Goal: Task Accomplishment & Management: Use online tool/utility

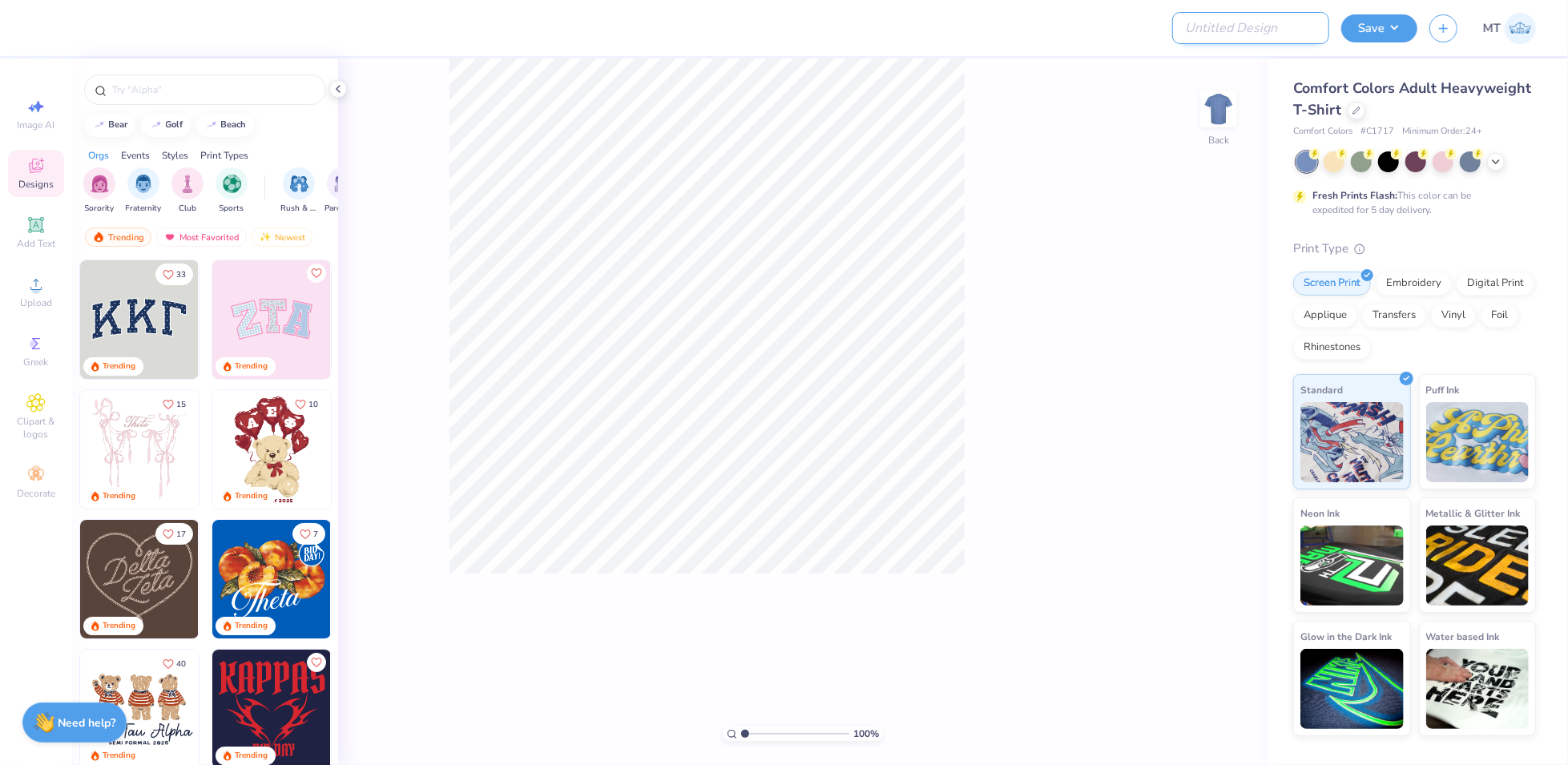
click at [1176, 31] on input "Design Title" at bounding box center [1250, 28] width 157 height 32
paste input "FPS239606"
type input "FPS239606"
click at [1176, 110] on icon at bounding box center [1356, 109] width 8 height 8
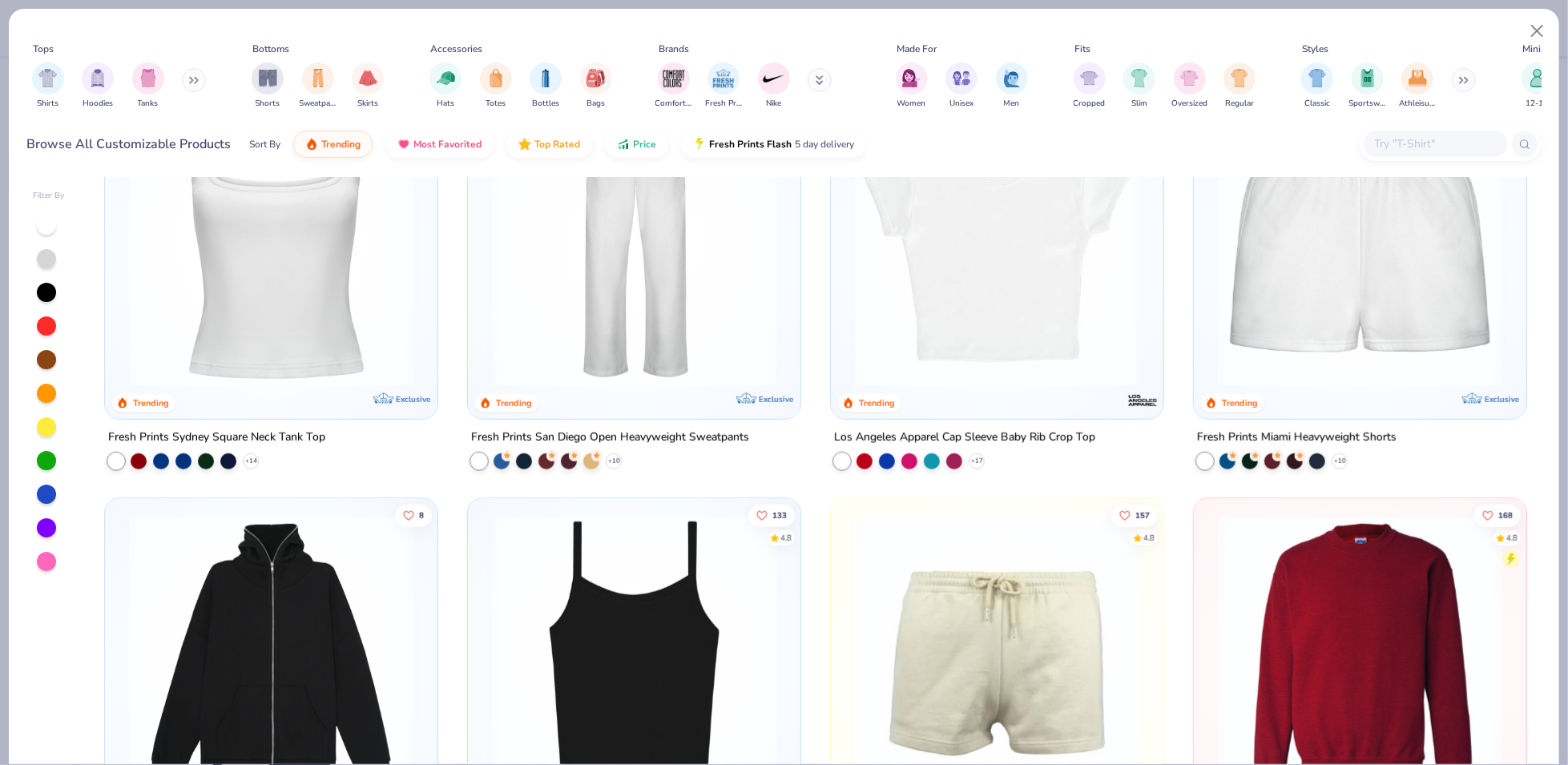
scroll to position [1149, 0]
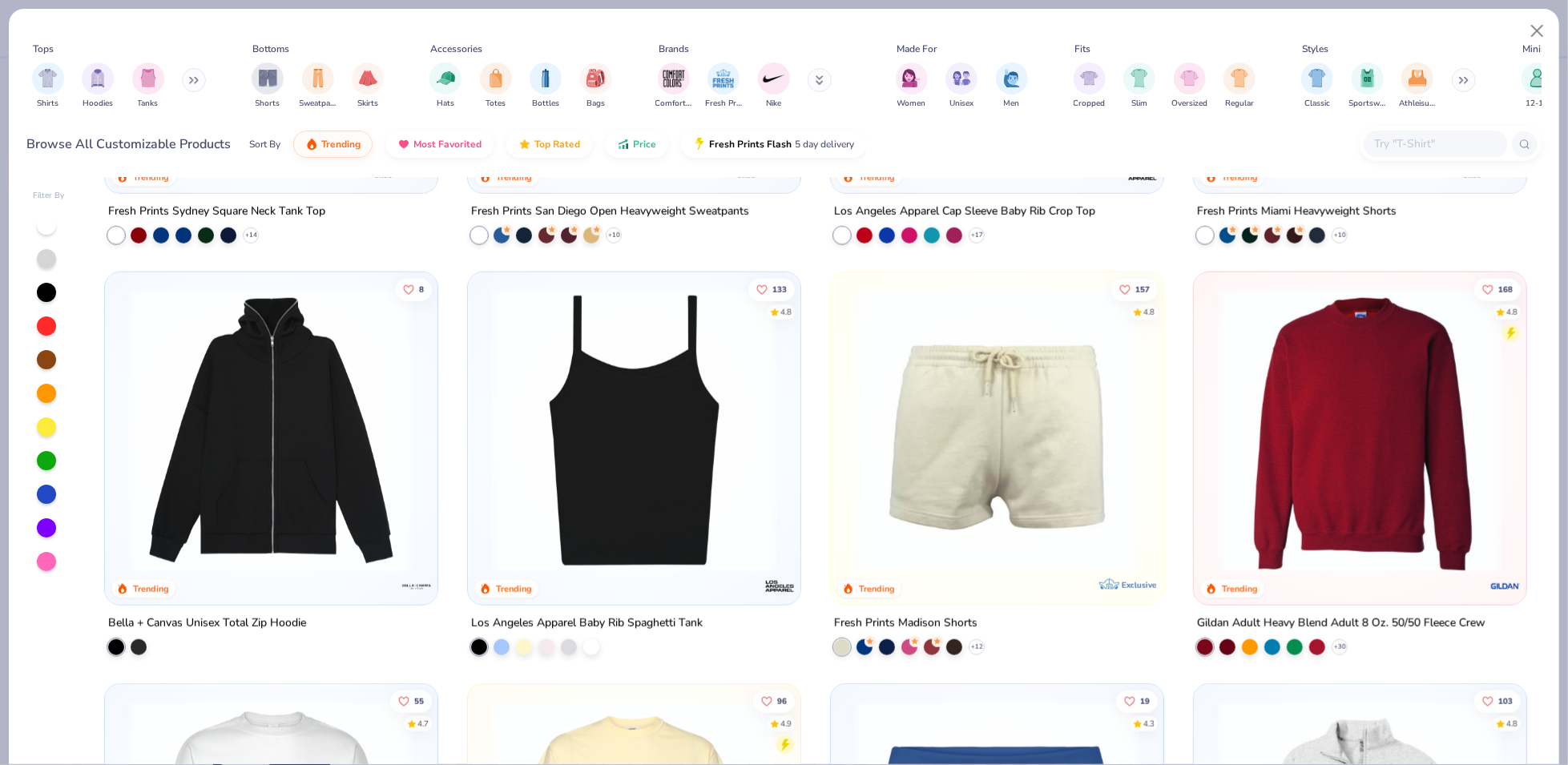
click at [677, 479] on img at bounding box center [634, 430] width 300 height 284
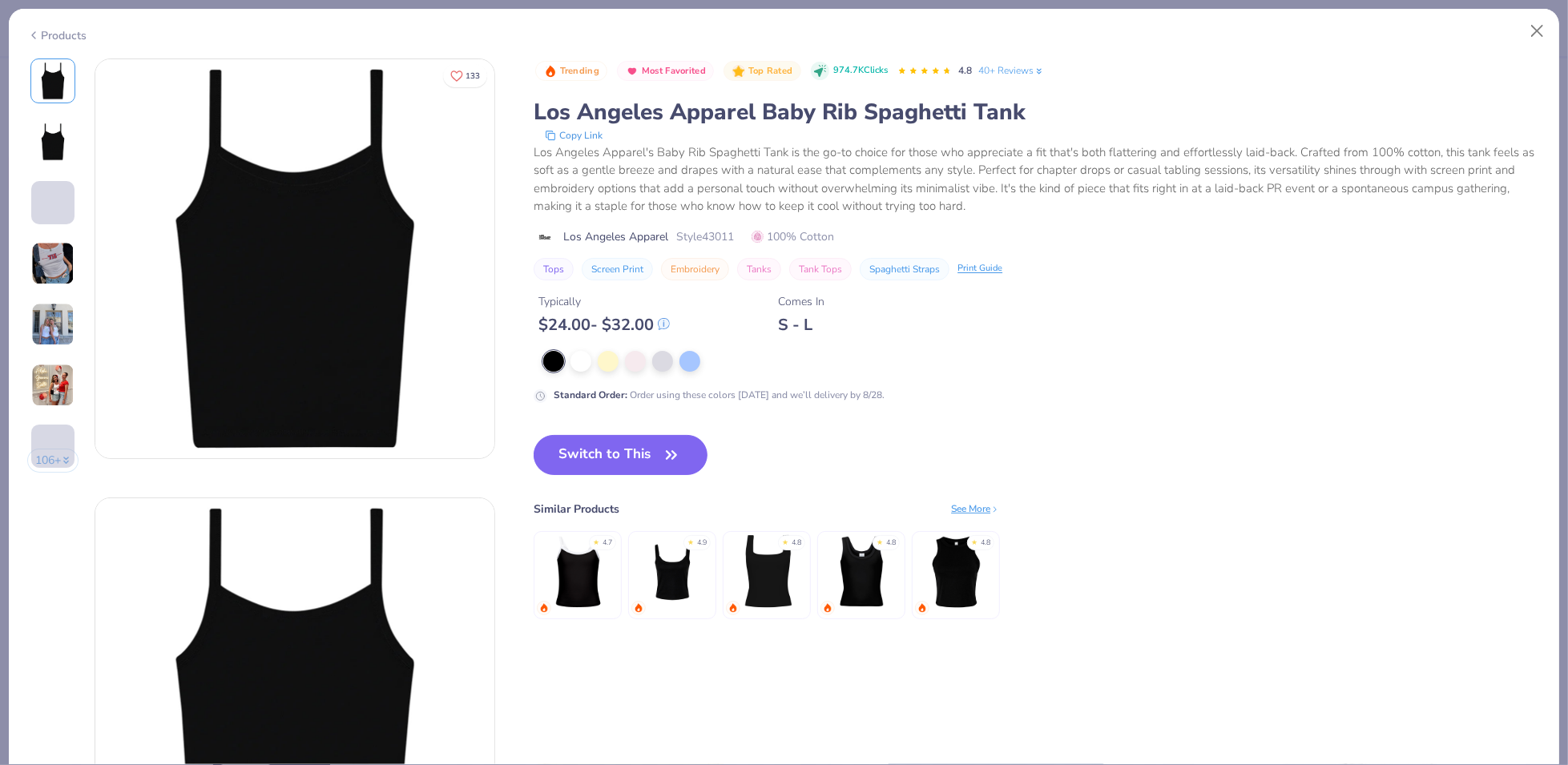
click at [642, 347] on div "Trending Most Favorited Top Rated 974.7K Clicks 4.8 40+ Reviews Los Angeles App…" at bounding box center [1037, 231] width 1007 height 345
click at [640, 359] on div at bounding box center [635, 360] width 21 height 21
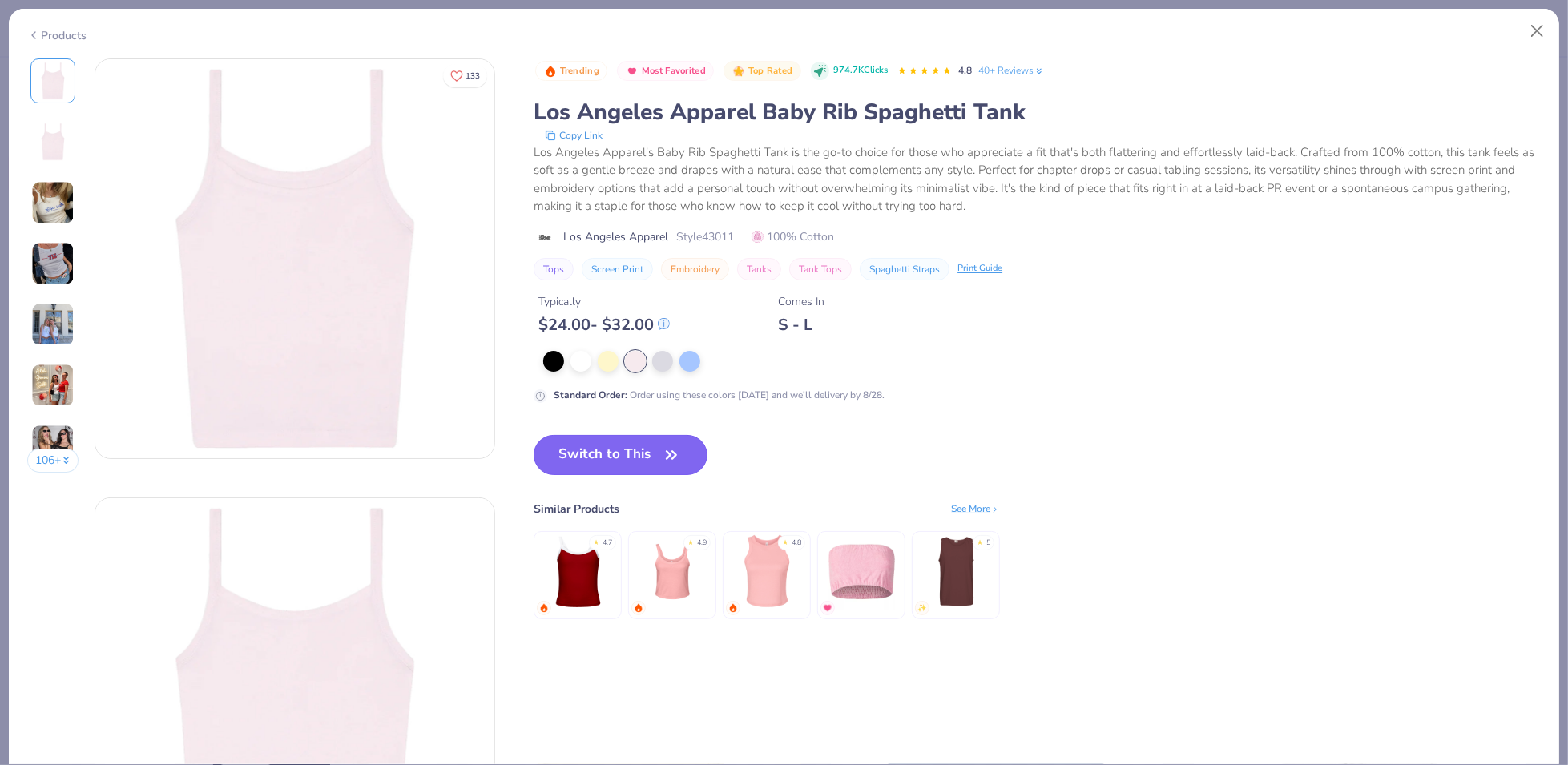
click at [639, 457] on button "Switch to This" at bounding box center [621, 455] width 174 height 40
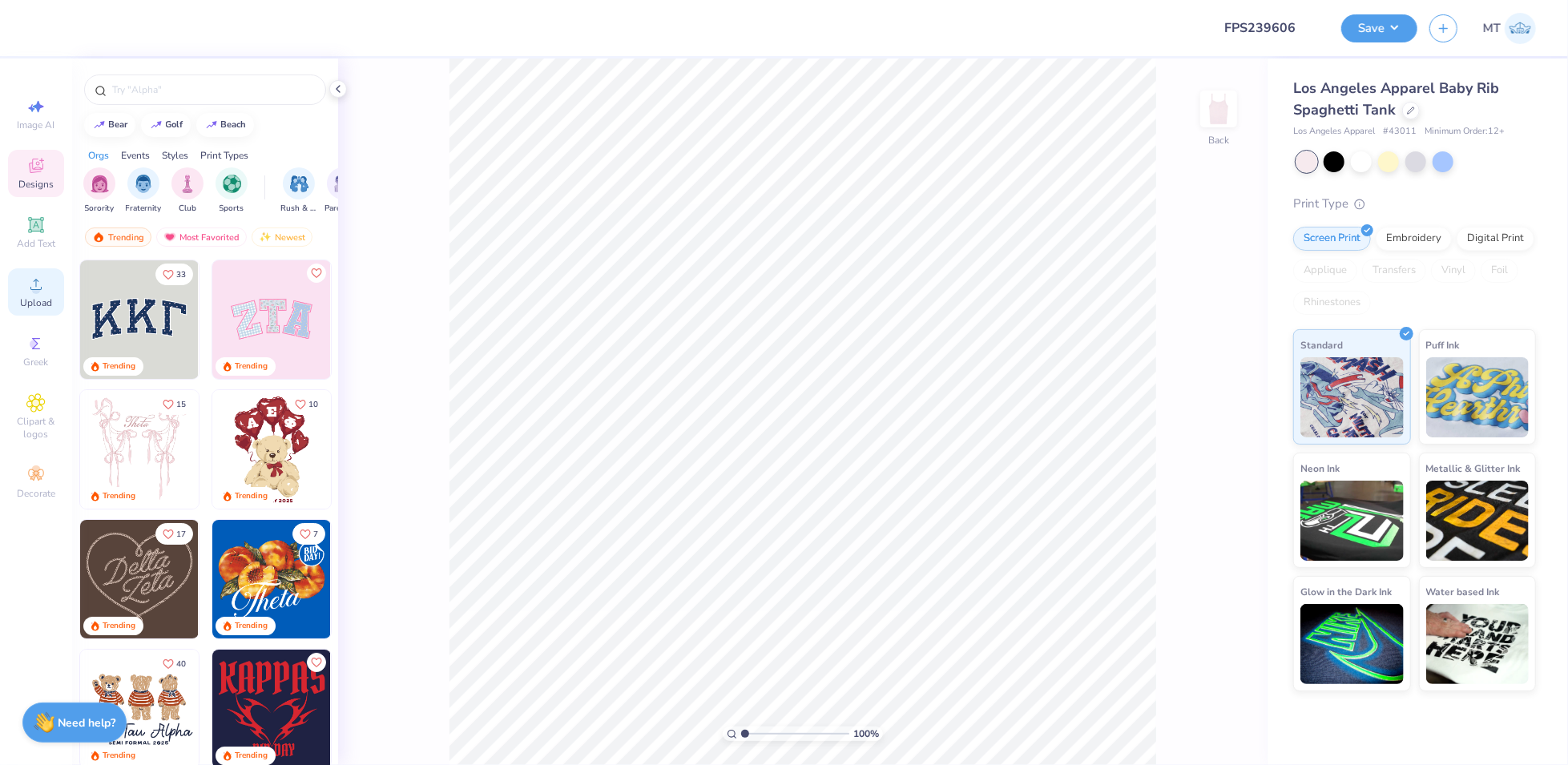
click at [33, 286] on circle at bounding box center [36, 289] width 9 height 9
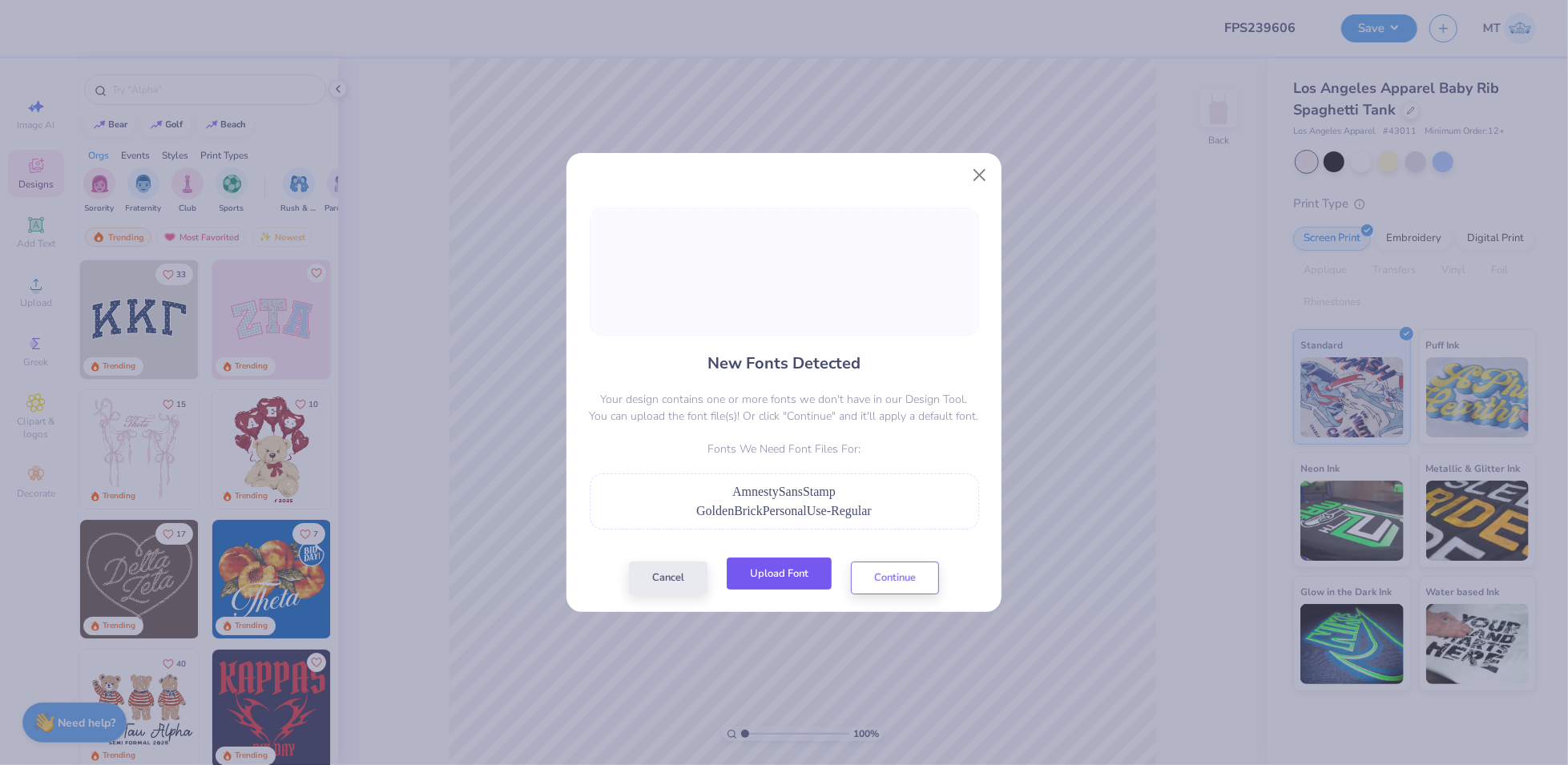
click at [811, 573] on button "Upload Font" at bounding box center [780, 574] width 105 height 33
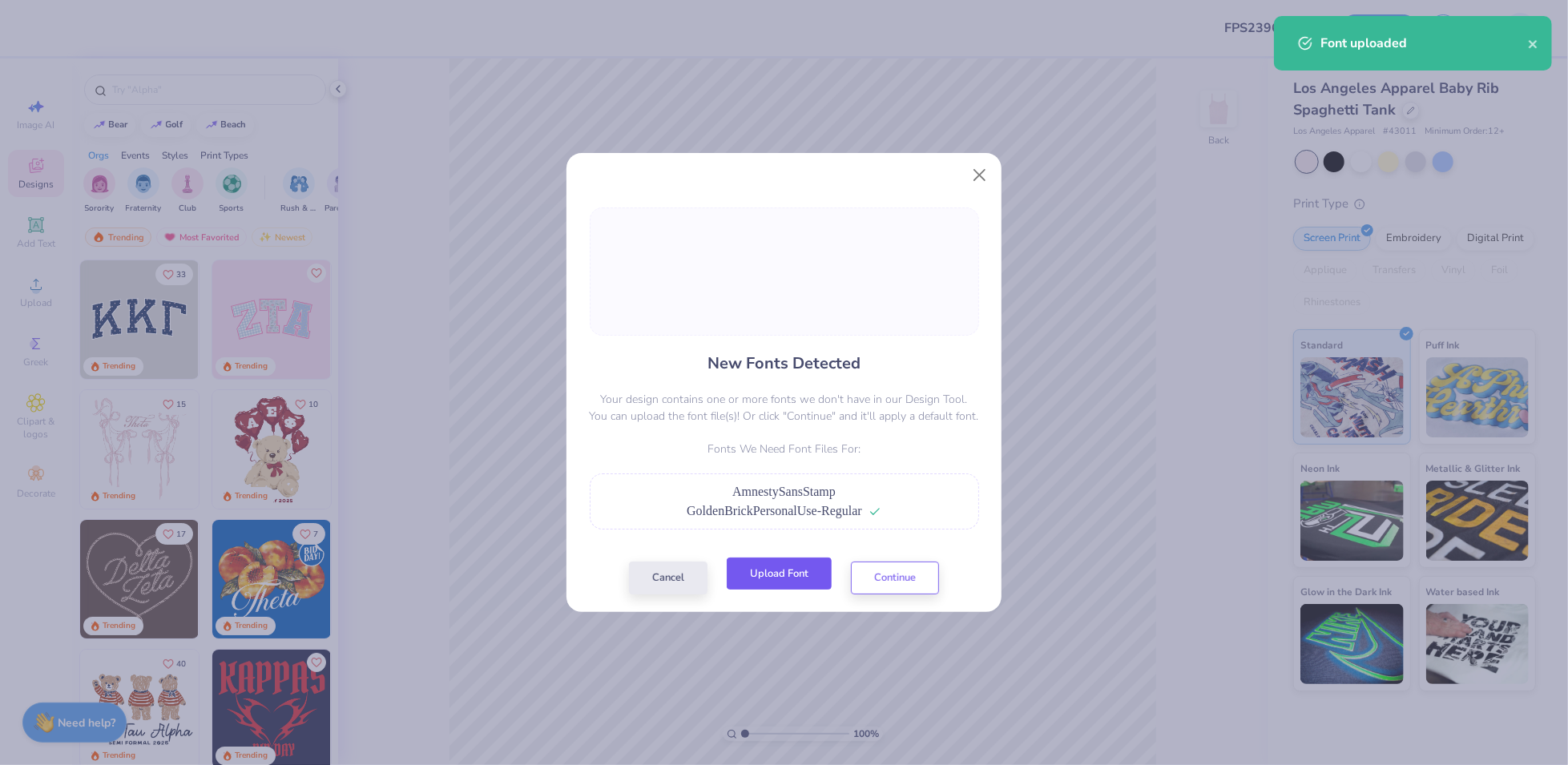
click at [788, 573] on button "Upload Font" at bounding box center [780, 574] width 105 height 33
click at [793, 573] on button "Upload Font" at bounding box center [780, 574] width 105 height 33
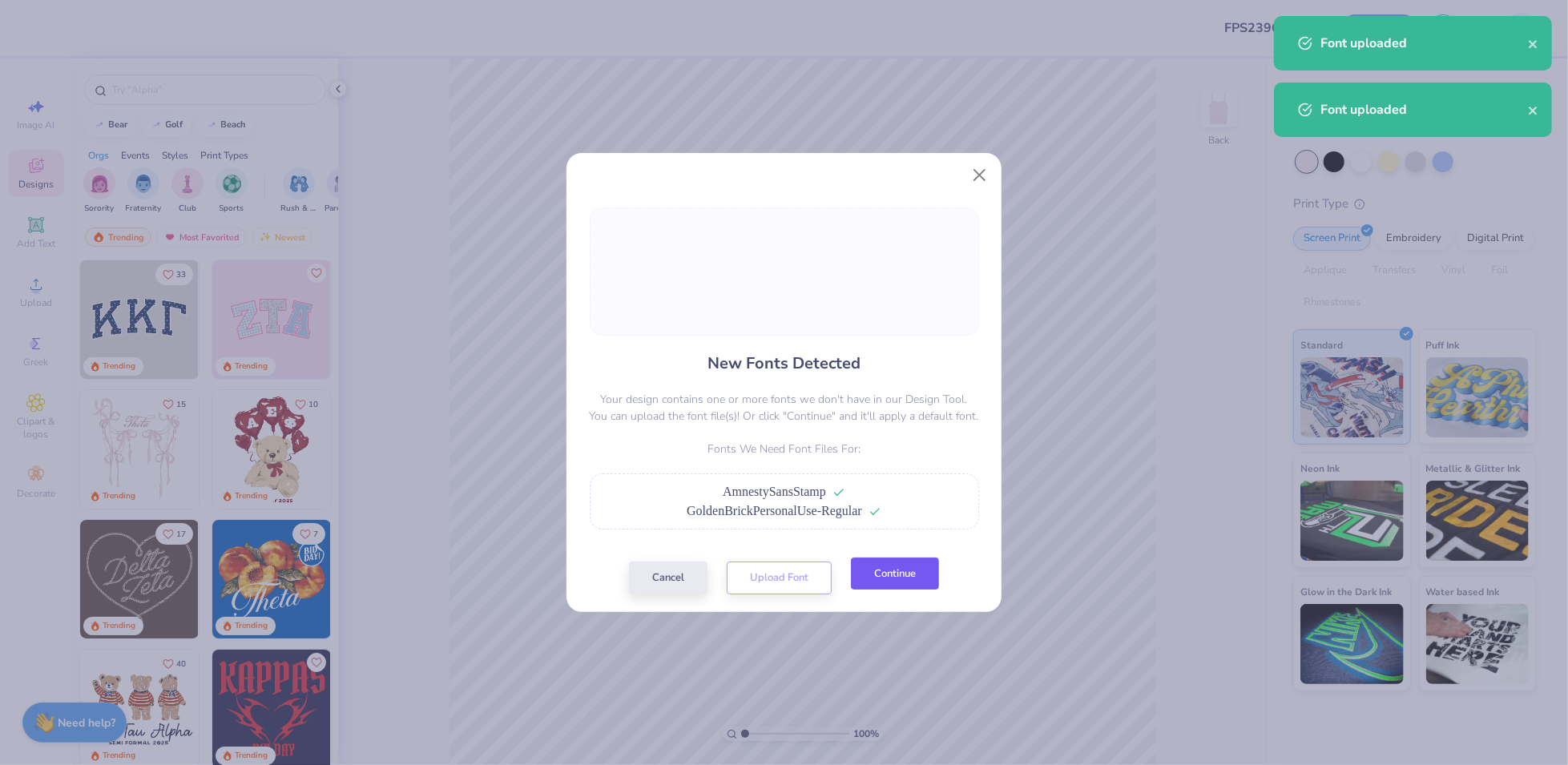
click at [908, 573] on button "Continue" at bounding box center [894, 574] width 88 height 33
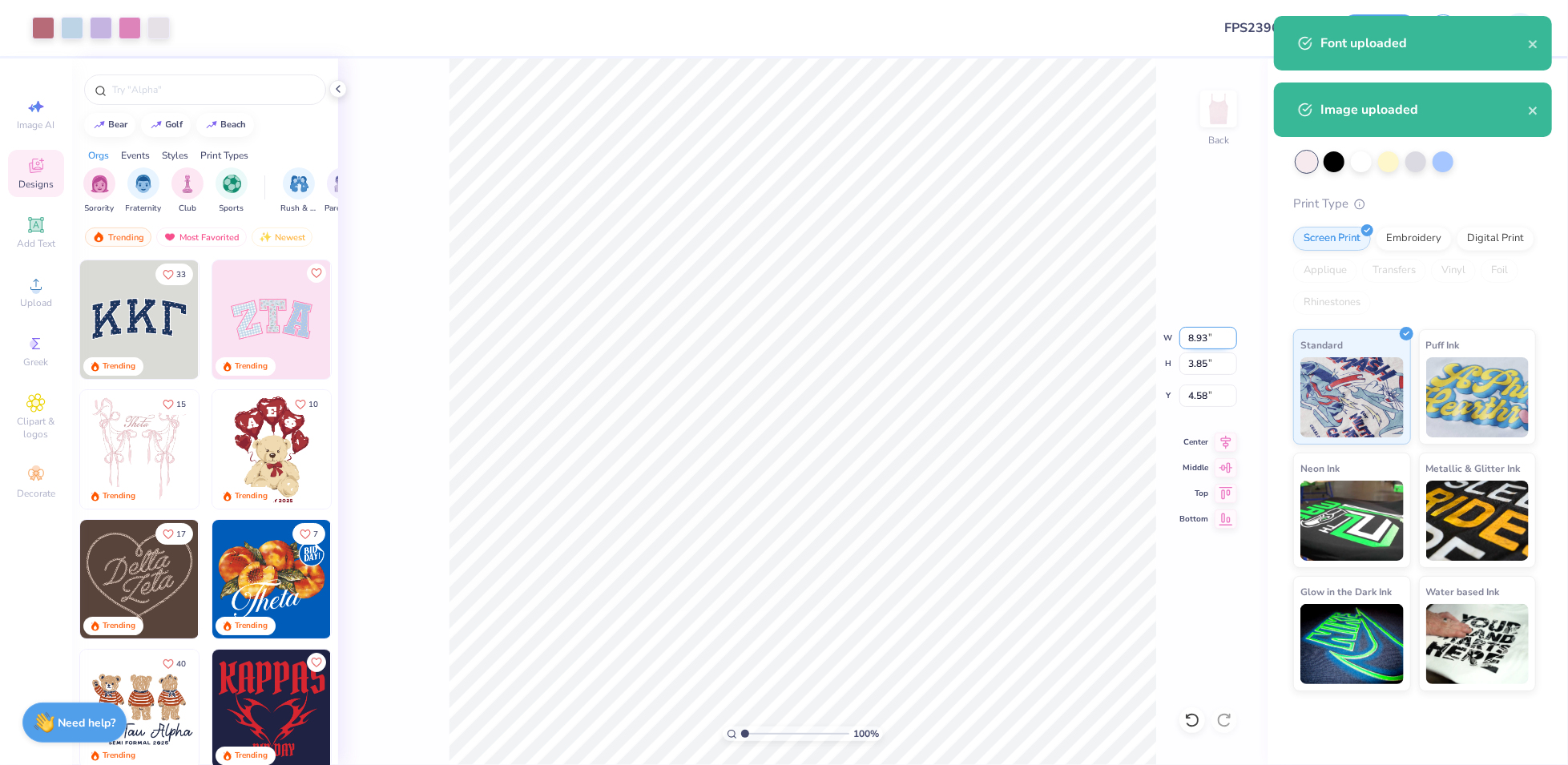
click at [1176, 342] on input "8.93" at bounding box center [1208, 338] width 57 height 23
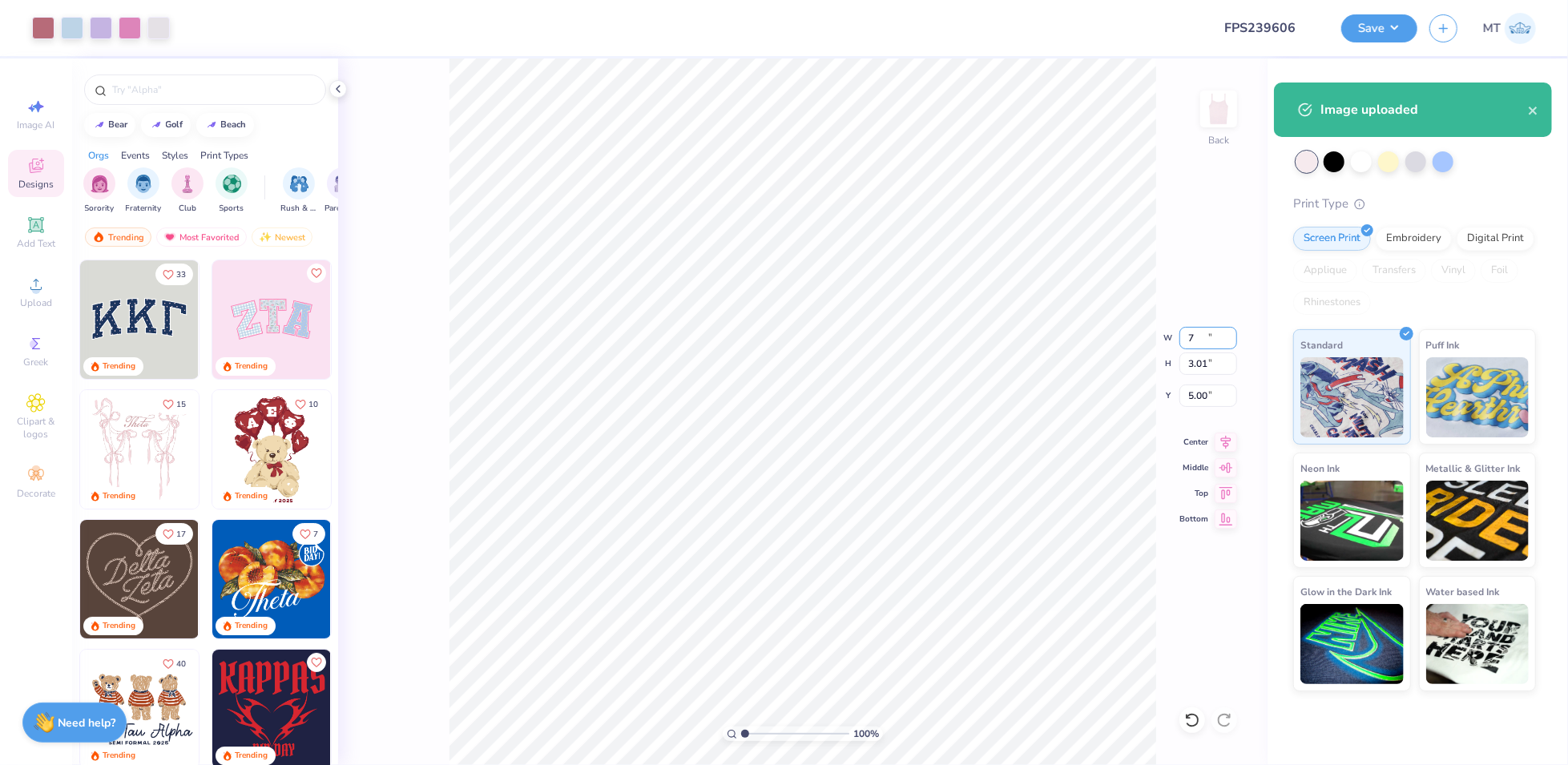
type input "7.00"
type input "3.01"
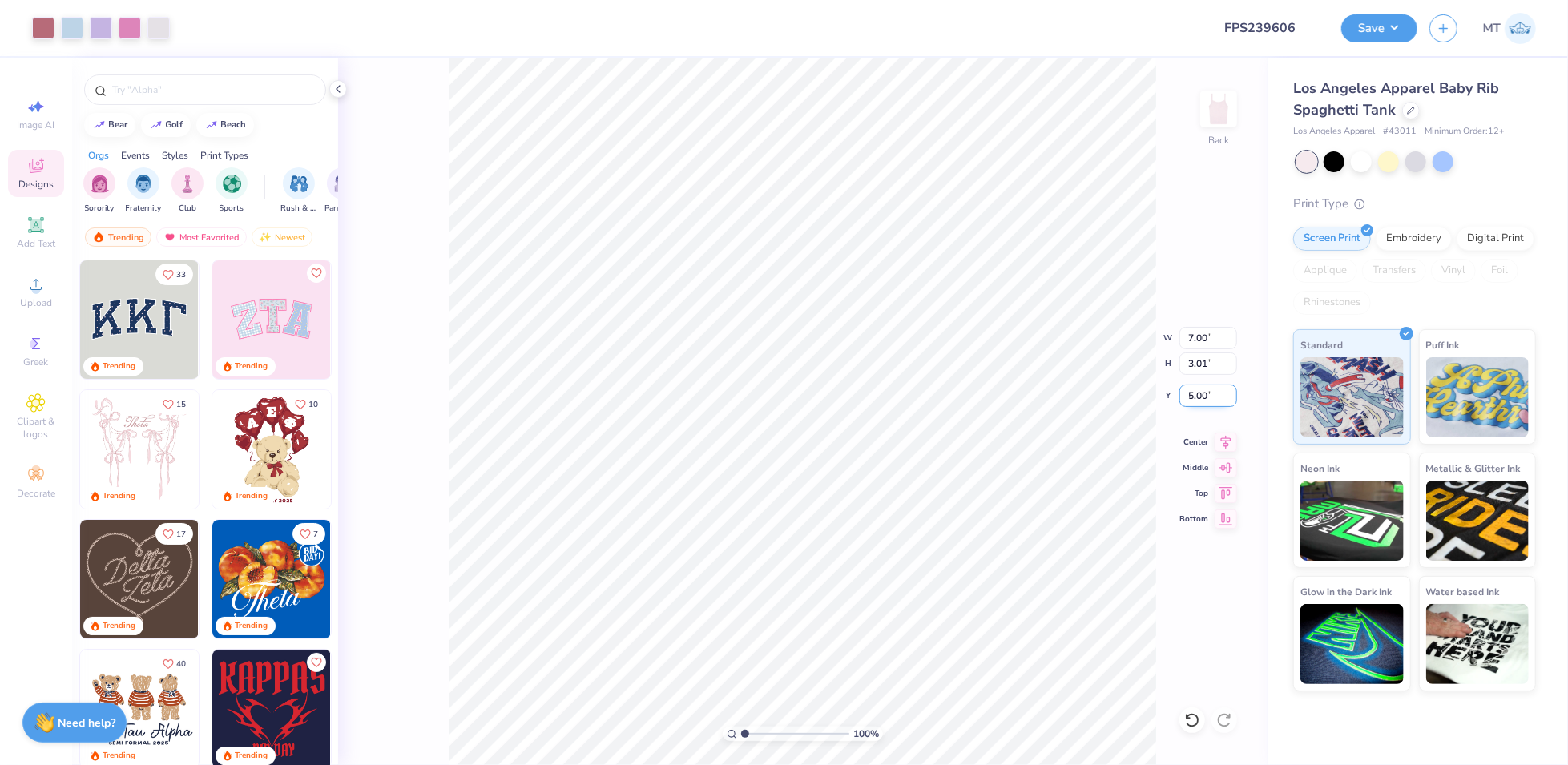
click at [1176, 399] on input "5.00" at bounding box center [1208, 395] width 57 height 23
click at [1176, 392] on input "2.00" at bounding box center [1208, 395] width 57 height 23
click at [1176, 393] on input "2.00" at bounding box center [1208, 395] width 57 height 23
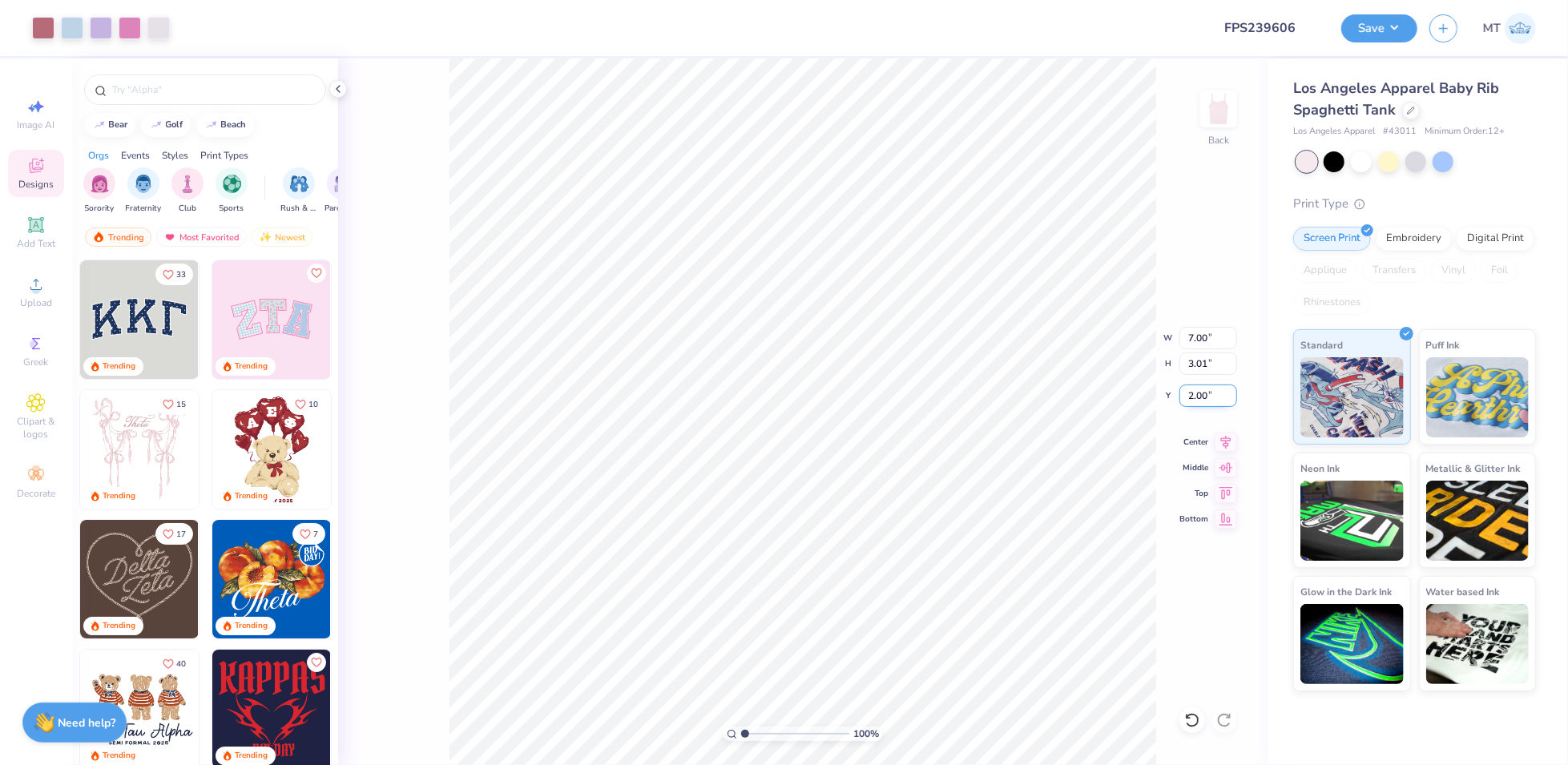
click at [1176, 393] on input "2.00" at bounding box center [1208, 395] width 57 height 23
type input "1.50"
click at [1176, 25] on button "Save" at bounding box center [1379, 26] width 76 height 28
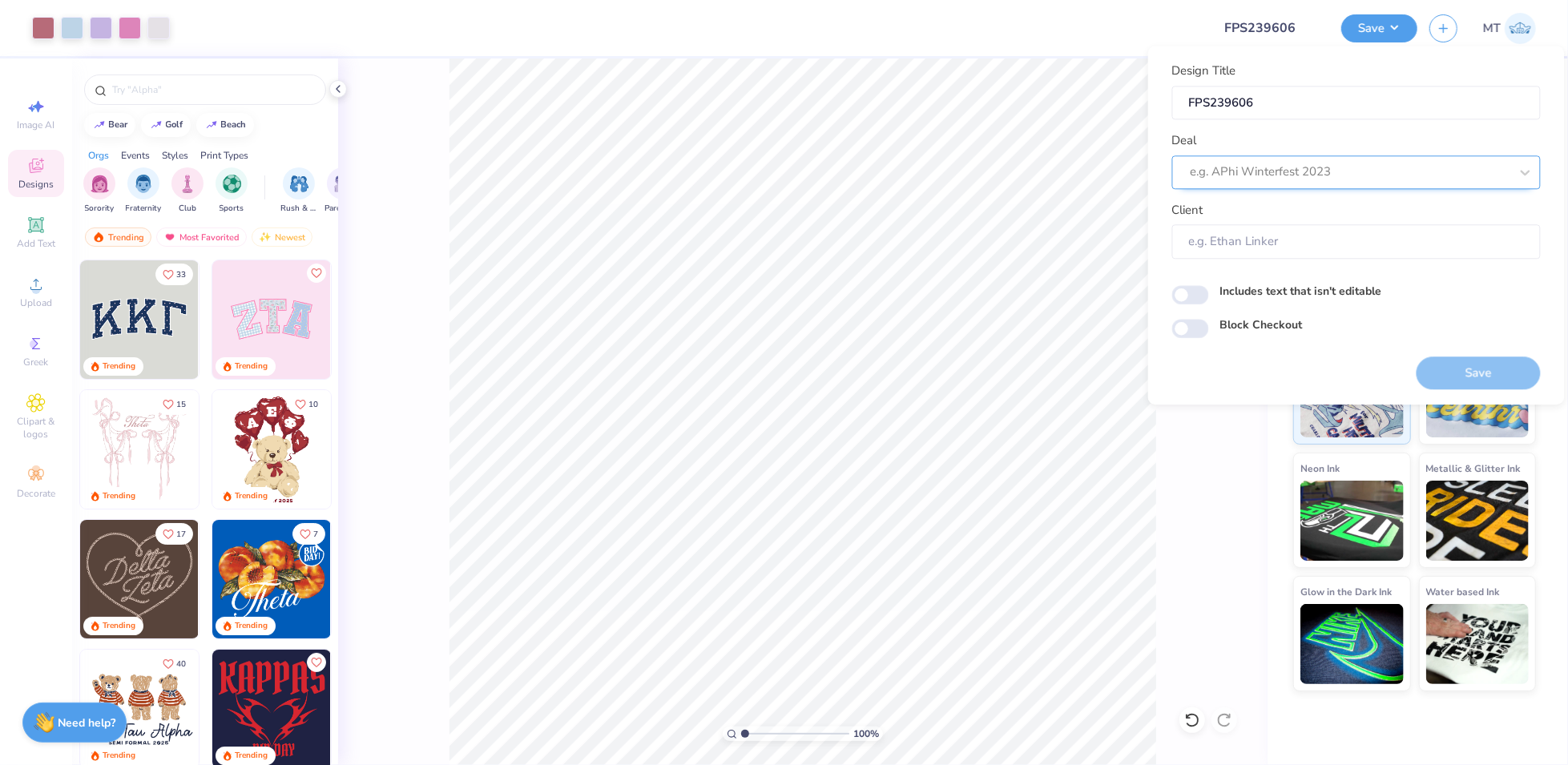
click at [1176, 164] on div at bounding box center [1350, 172] width 319 height 22
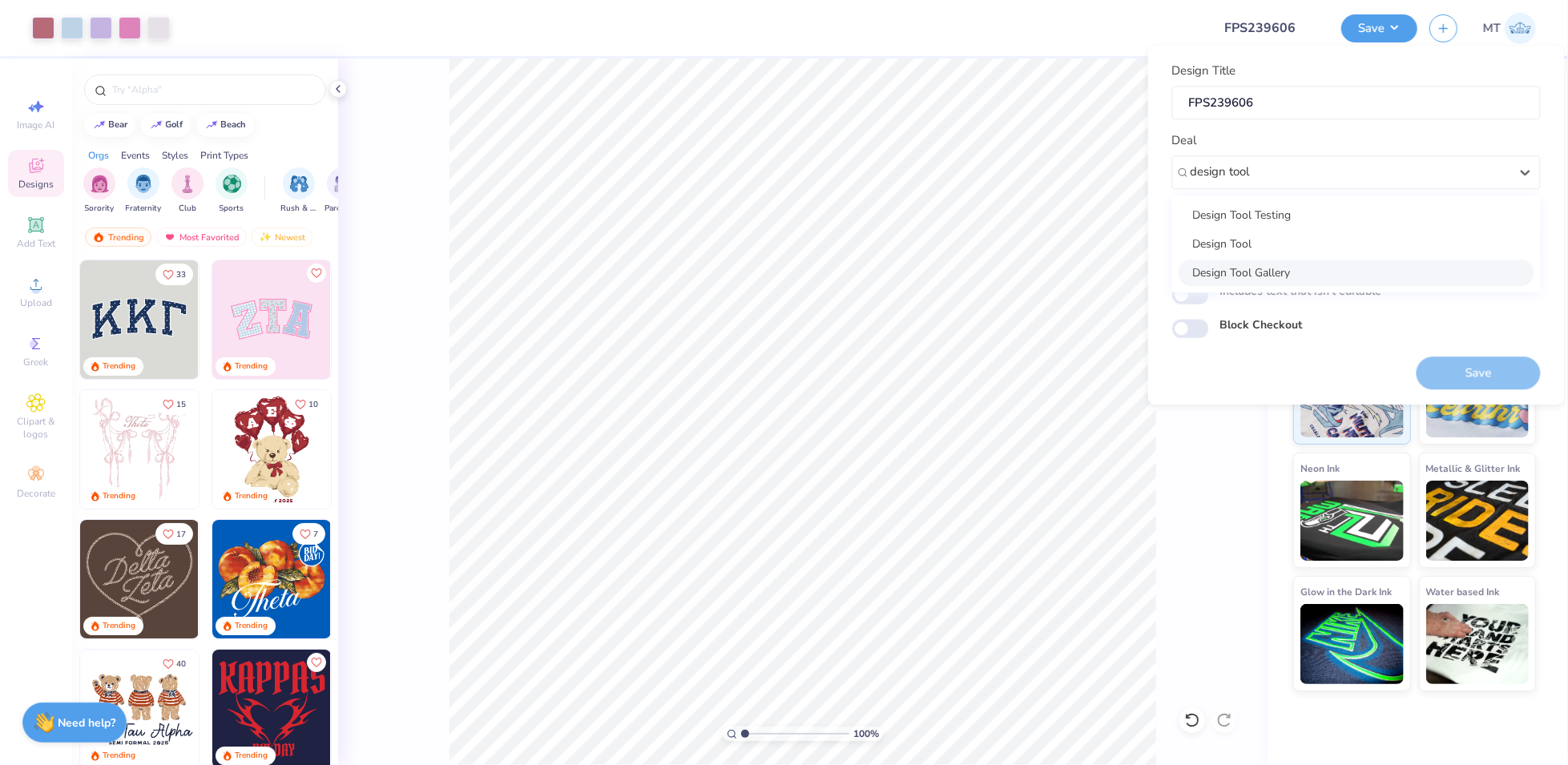
click at [1176, 272] on div "Design Tool Gallery" at bounding box center [1356, 273] width 356 height 27
type input "design tool"
type input "Design Tool Gallery User"
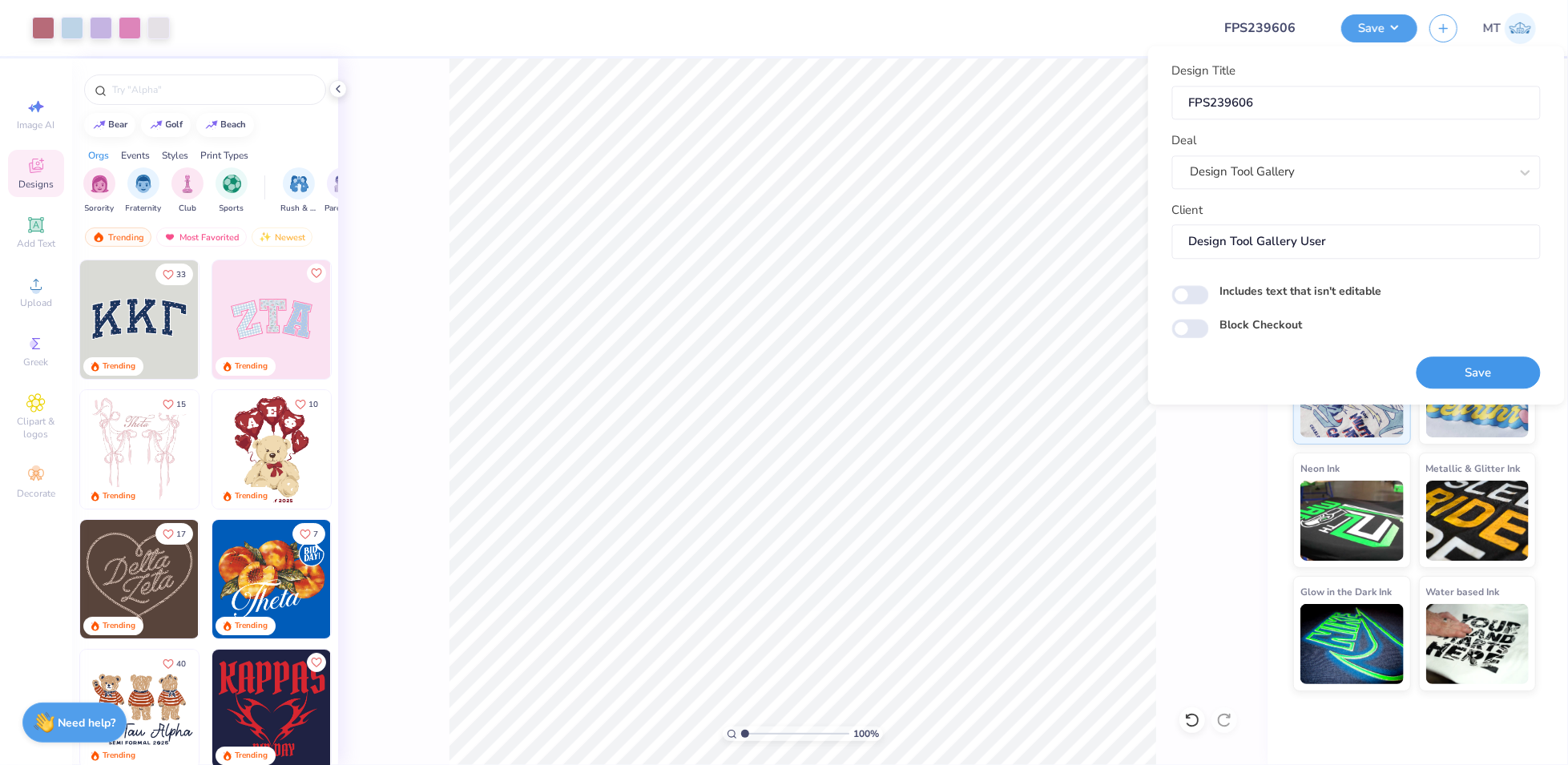
click at [1176, 376] on button "Save" at bounding box center [1478, 373] width 124 height 33
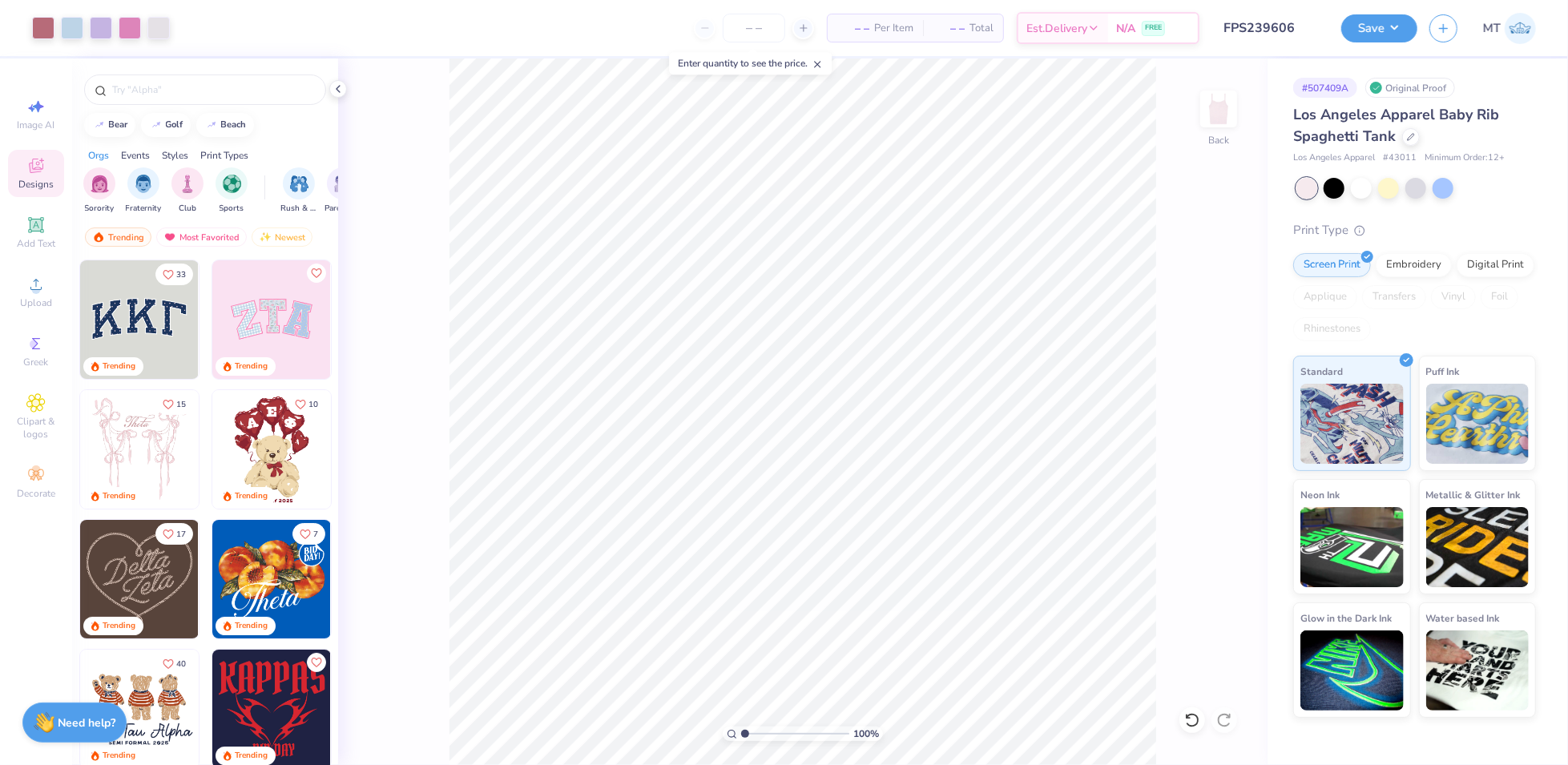
click at [1176, 27] on div "Art colors – – Per Item – – Total Est. Delivery N/A FREE Design Title FPS239606…" at bounding box center [784, 382] width 1568 height 765
click at [1176, 27] on button "Save" at bounding box center [1379, 26] width 76 height 28
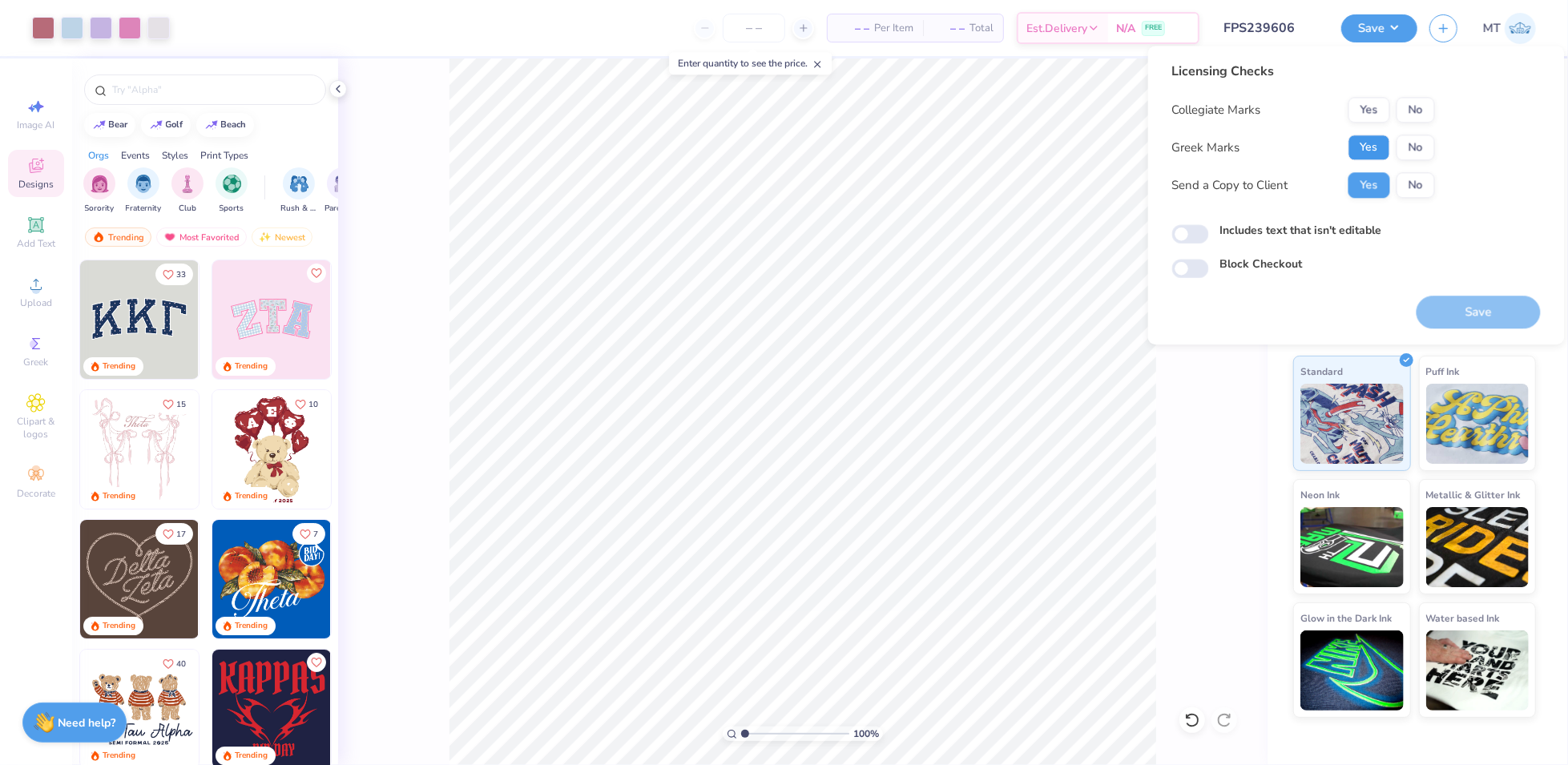
click at [1176, 145] on button "Yes" at bounding box center [1369, 148] width 42 height 26
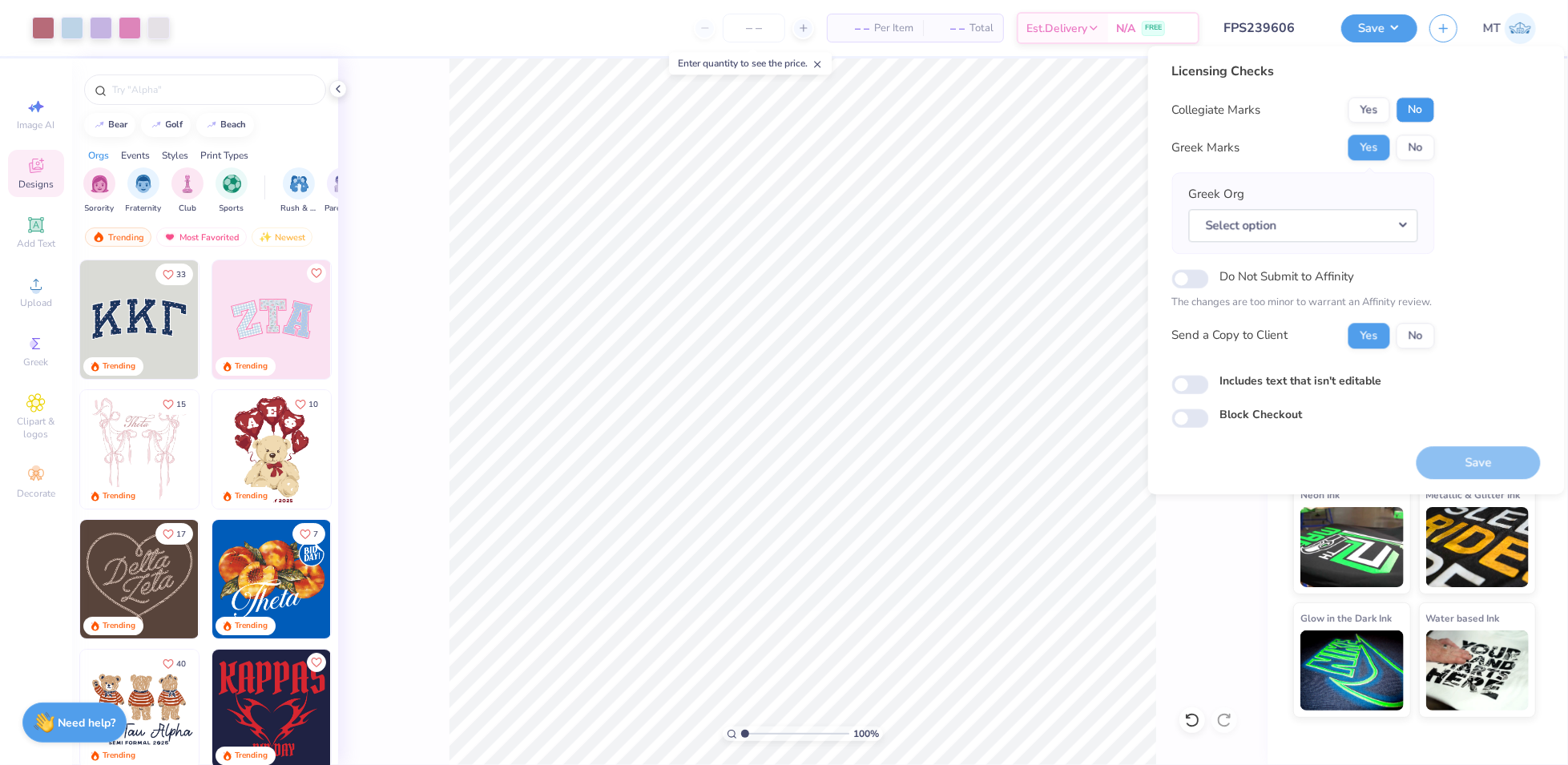
click at [1176, 113] on button "No" at bounding box center [1415, 110] width 39 height 26
click at [1176, 233] on button "Select option" at bounding box center [1303, 225] width 229 height 33
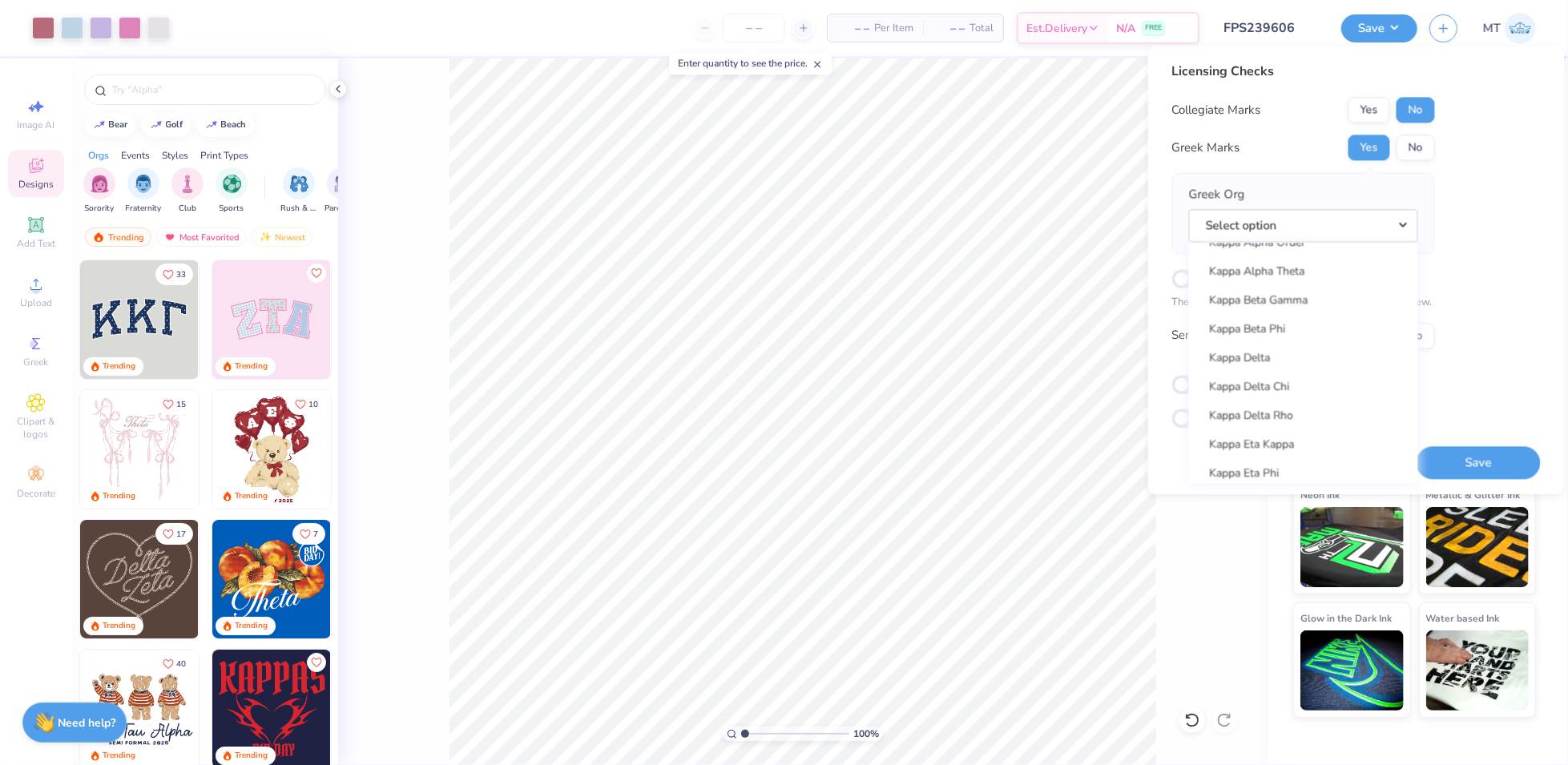
scroll to position [5723, 0]
click at [1176, 279] on link "Kappa Alpha Theta" at bounding box center [1304, 281] width 216 height 27
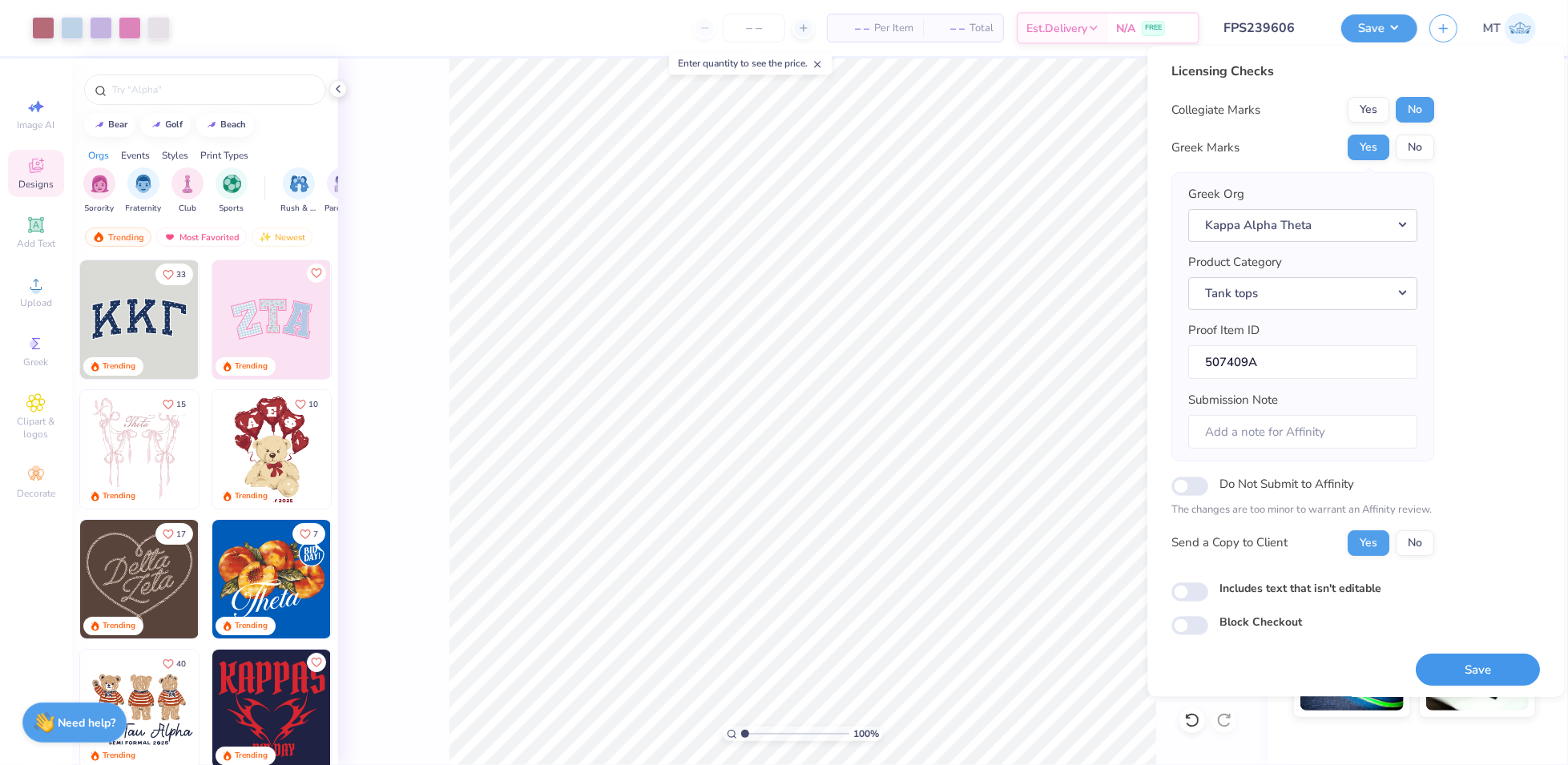
click at [1176, 573] on button "Save" at bounding box center [1478, 670] width 124 height 33
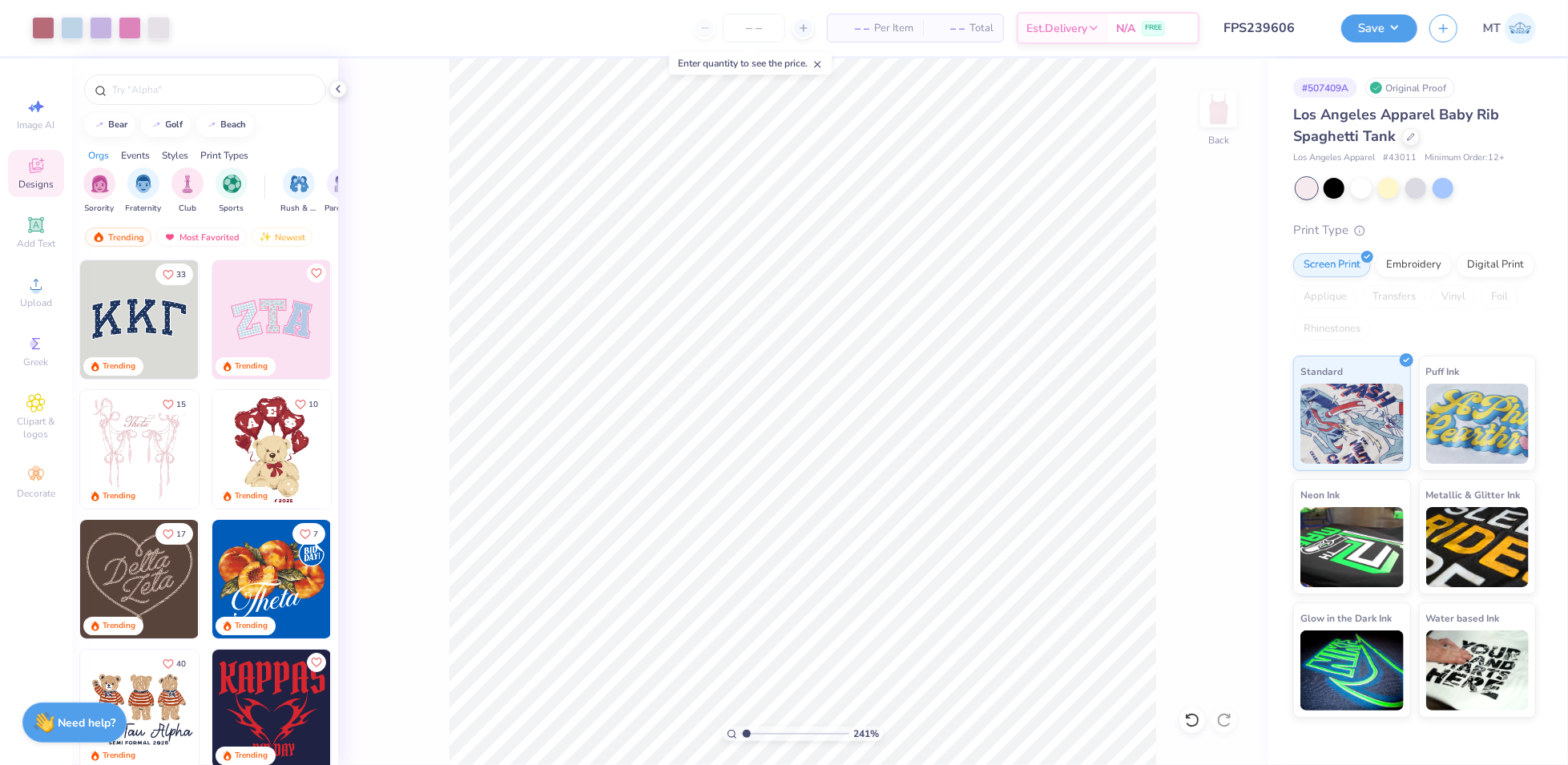
type input "1"
click at [1176, 36] on button "Save" at bounding box center [1379, 26] width 76 height 28
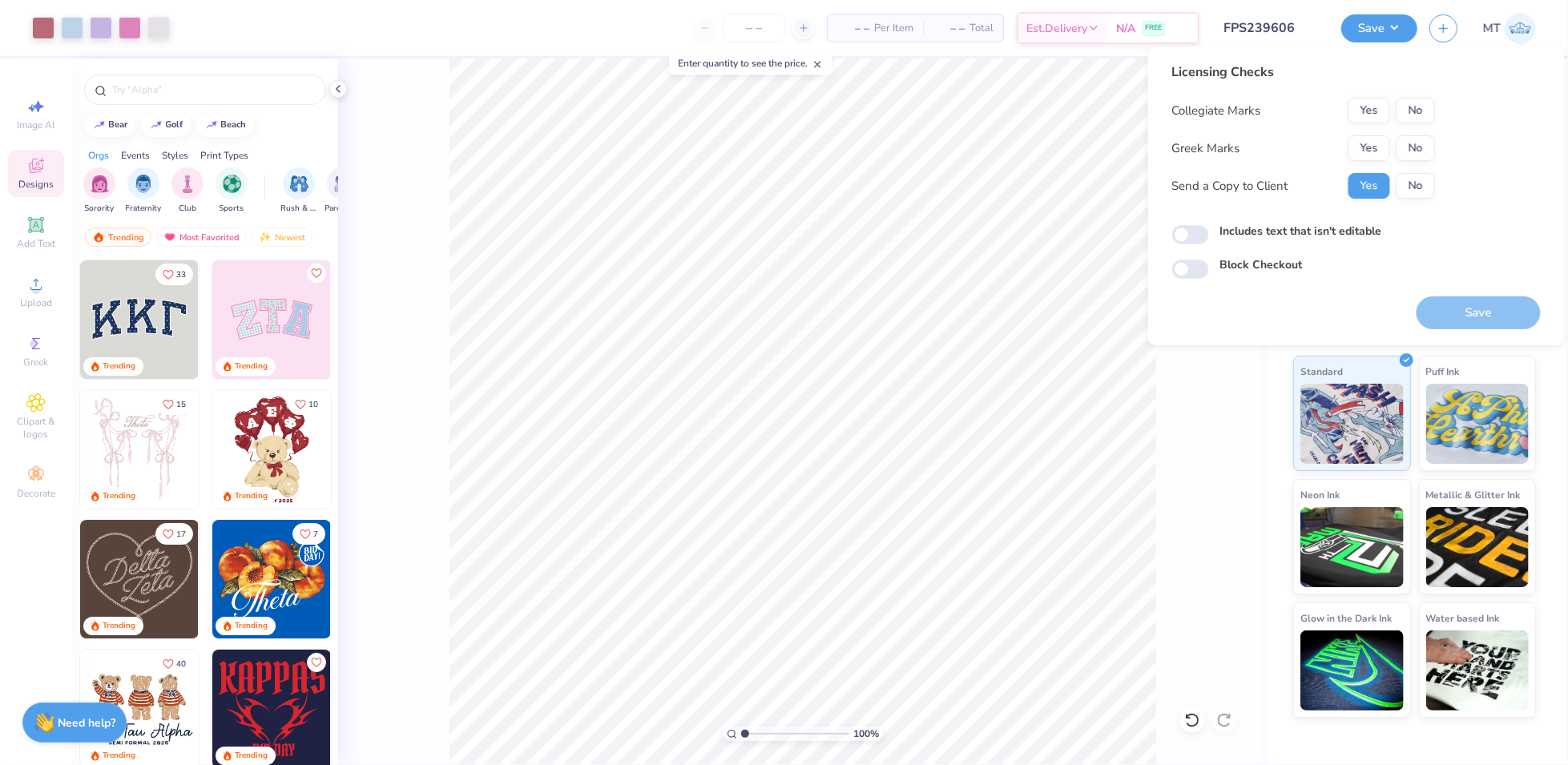
click at [1176, 147] on div "Yes No" at bounding box center [1391, 149] width 86 height 26
click at [1176, 149] on button "Yes" at bounding box center [1369, 149] width 42 height 26
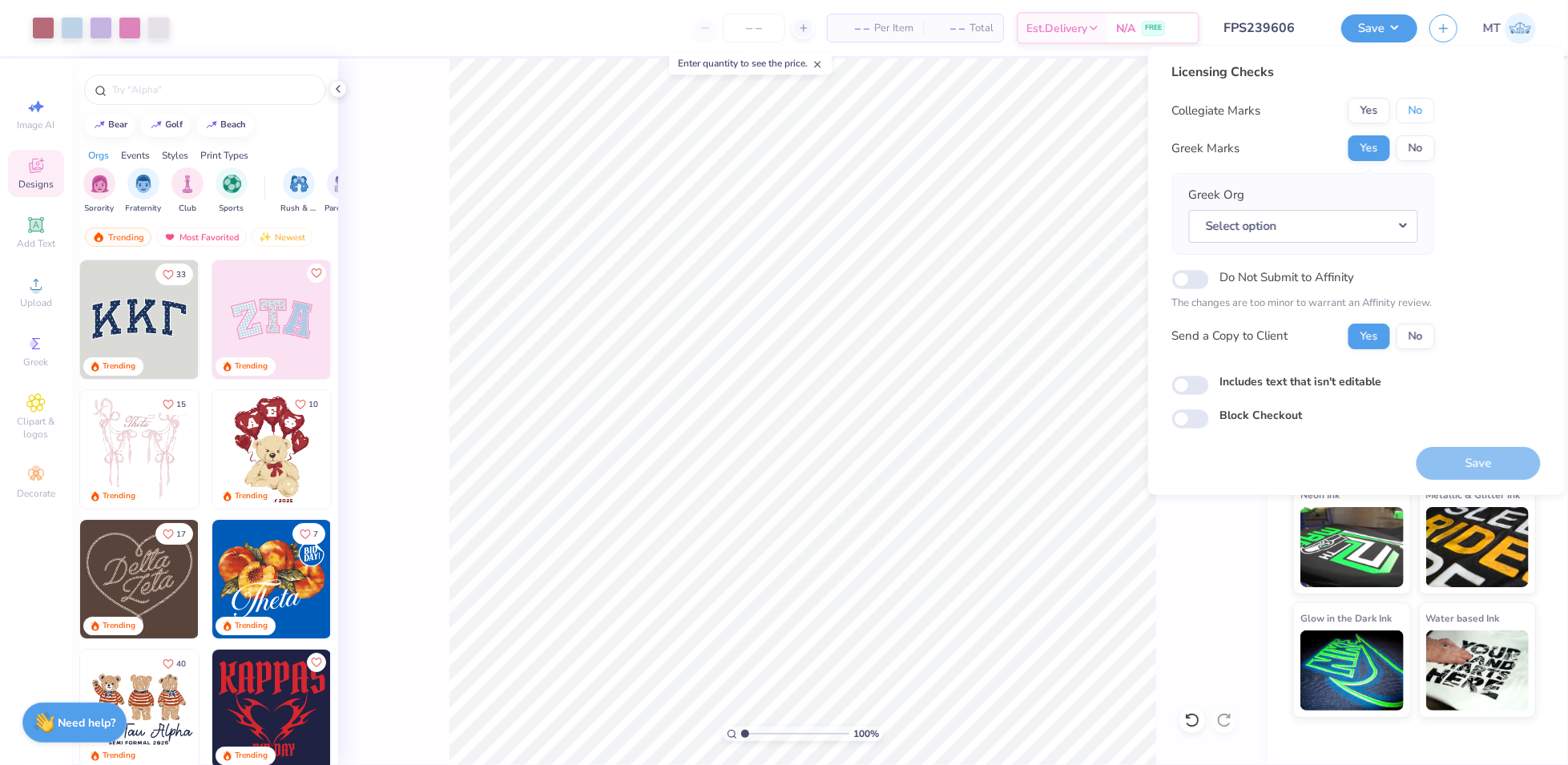
click at [1176, 117] on button "No" at bounding box center [1415, 111] width 39 height 26
click at [1176, 228] on button "Select option" at bounding box center [1303, 226] width 229 height 33
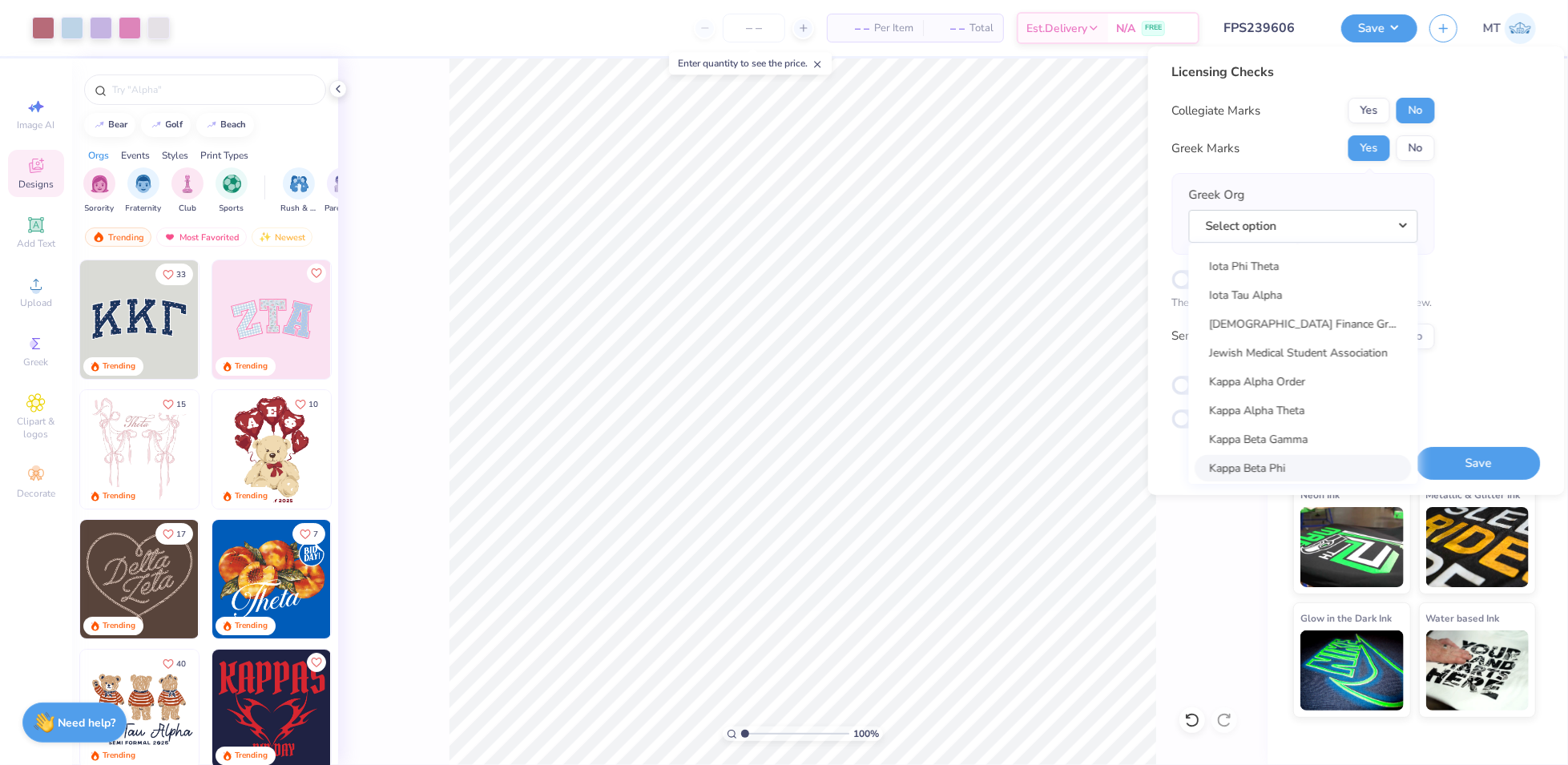
scroll to position [5637, 0]
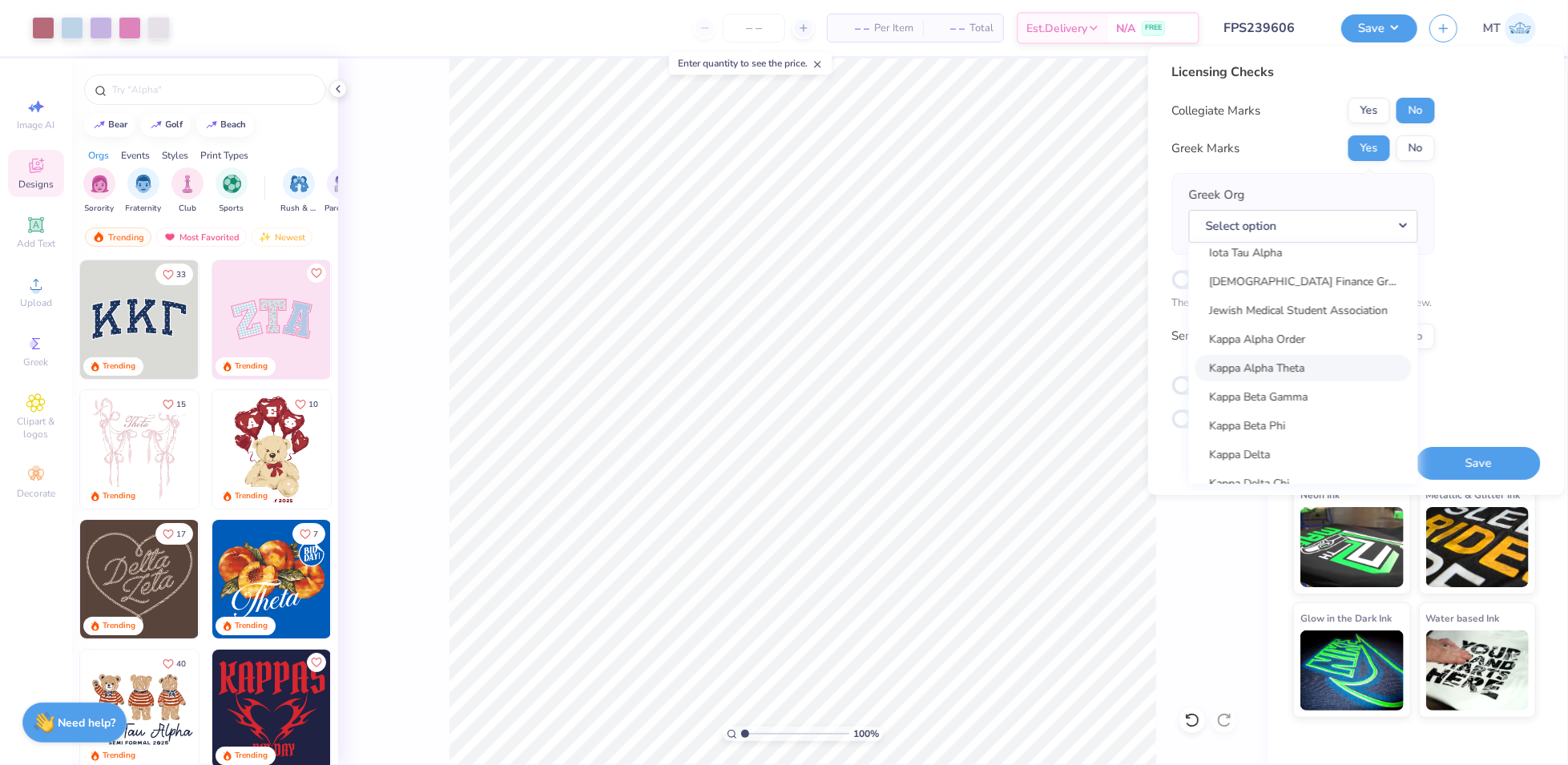
click at [1176, 370] on link "Kappa Alpha Theta" at bounding box center [1304, 368] width 216 height 27
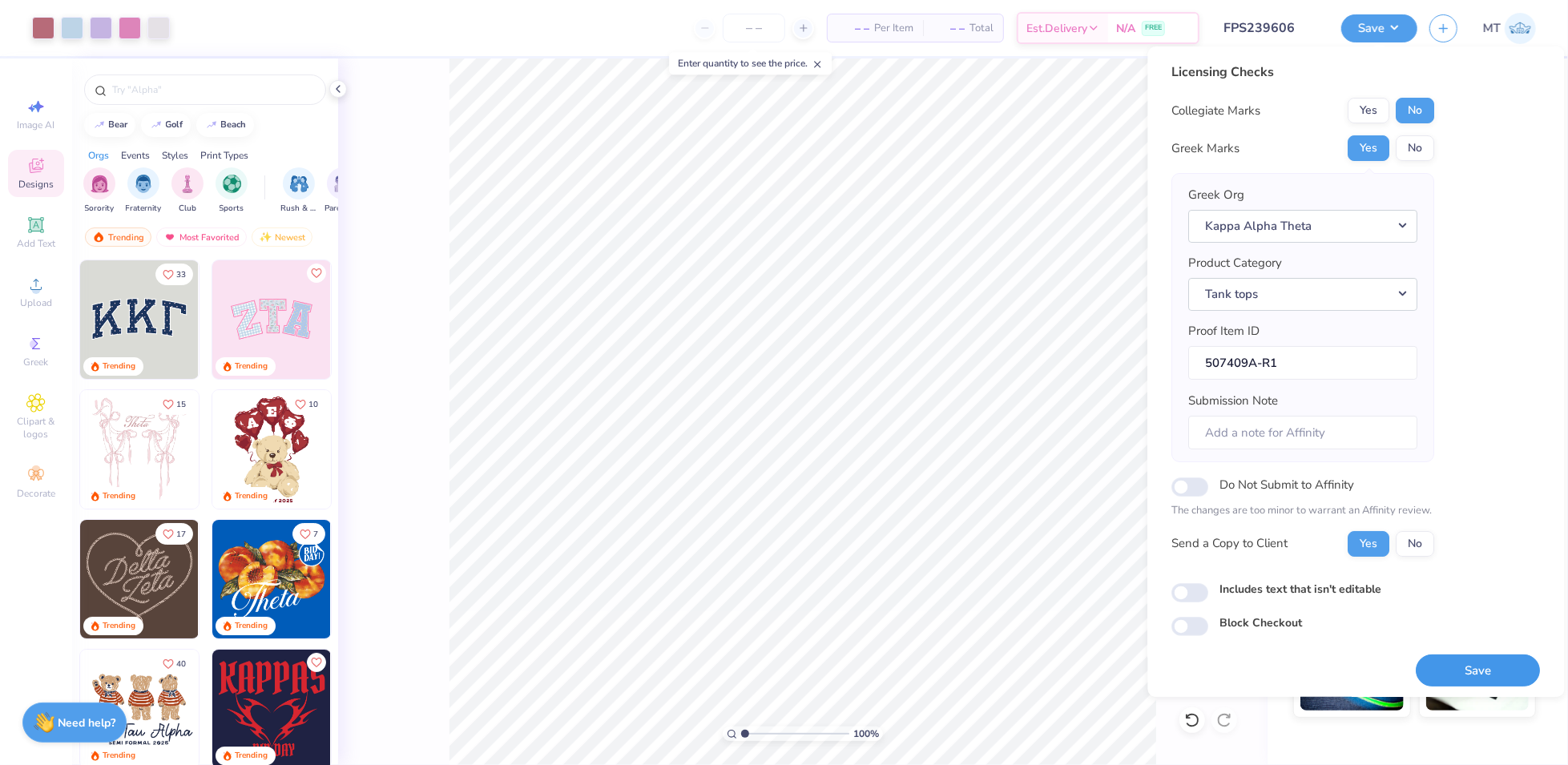
click at [1176, 573] on button "Save" at bounding box center [1478, 671] width 124 height 33
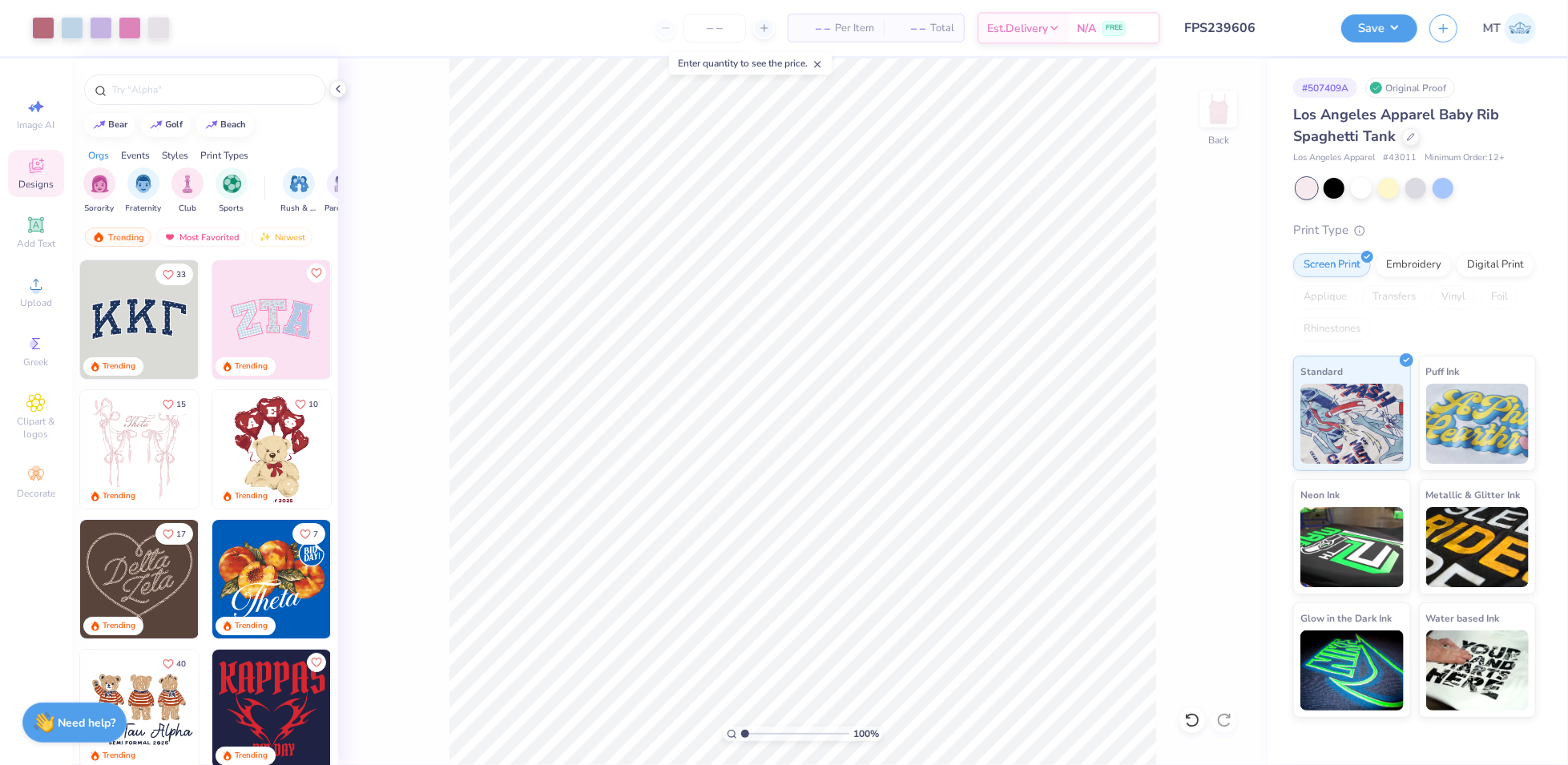
click at [1176, 17] on input "FPS239606" at bounding box center [1250, 28] width 157 height 32
